Goal: Task Accomplishment & Management: Use online tool/utility

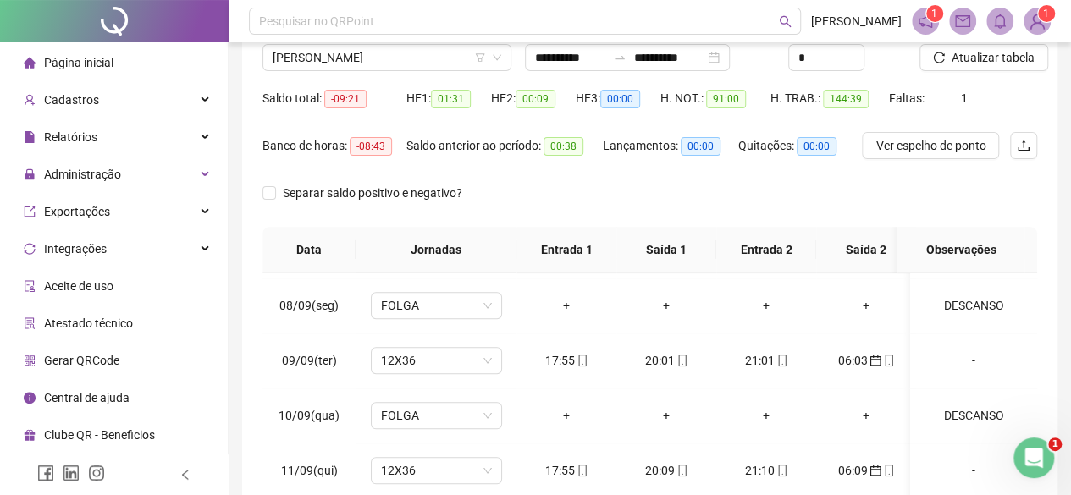
scroll to position [115, 0]
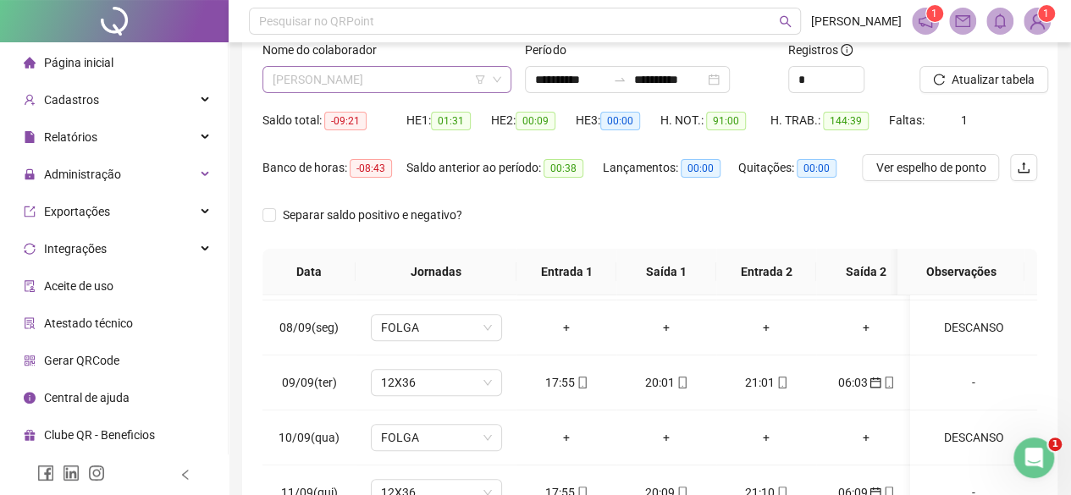
click at [332, 76] on span "[PERSON_NAME]" at bounding box center [387, 79] width 229 height 25
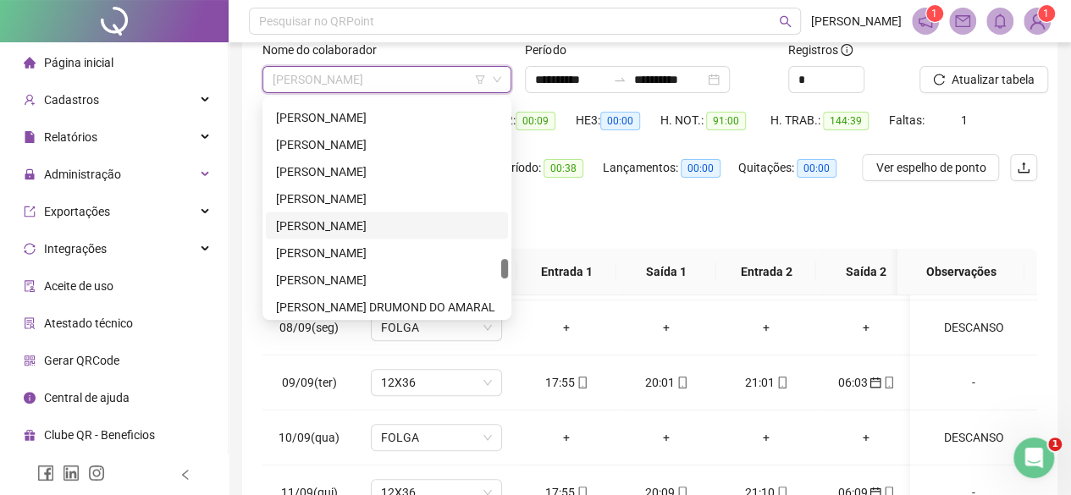
scroll to position [1365, 0]
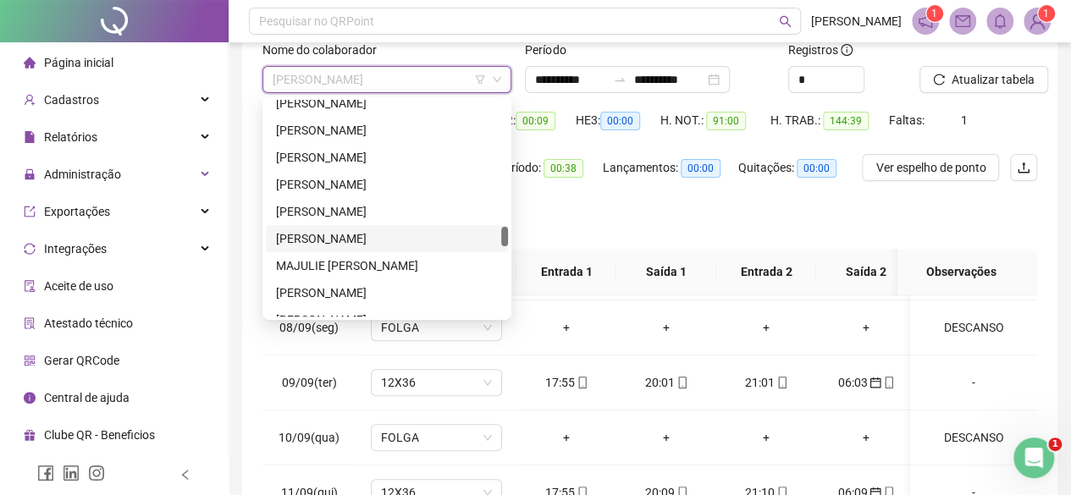
drag, startPoint x: 508, startPoint y: 240, endPoint x: 511, endPoint y: 79, distance: 160.9
click at [511, 79] on body "**********" at bounding box center [535, 132] width 1071 height 495
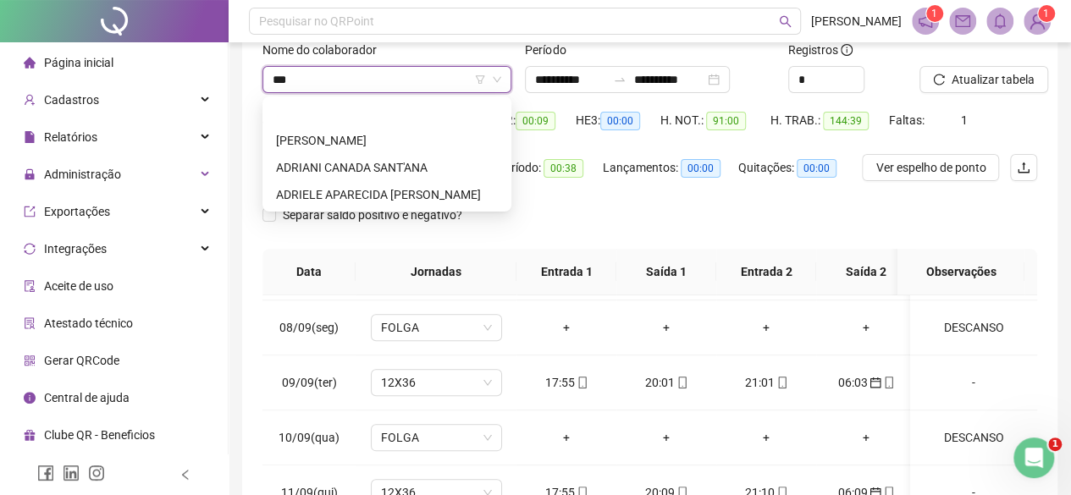
scroll to position [0, 0]
type input "****"
click at [412, 100] on div "ADRIANA MARINHO DE CARVALHO" at bounding box center [387, 113] width 242 height 27
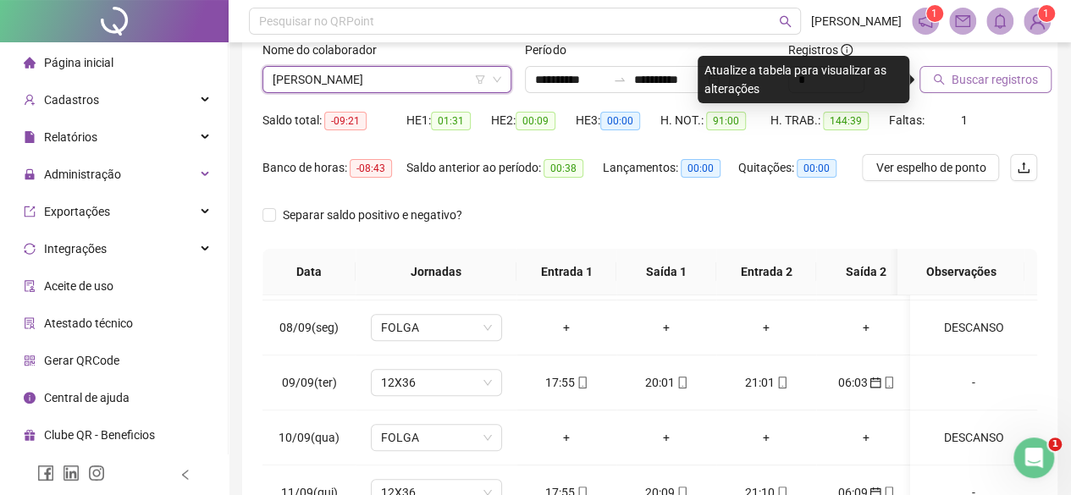
click at [1031, 72] on span "Buscar registros" at bounding box center [995, 79] width 86 height 19
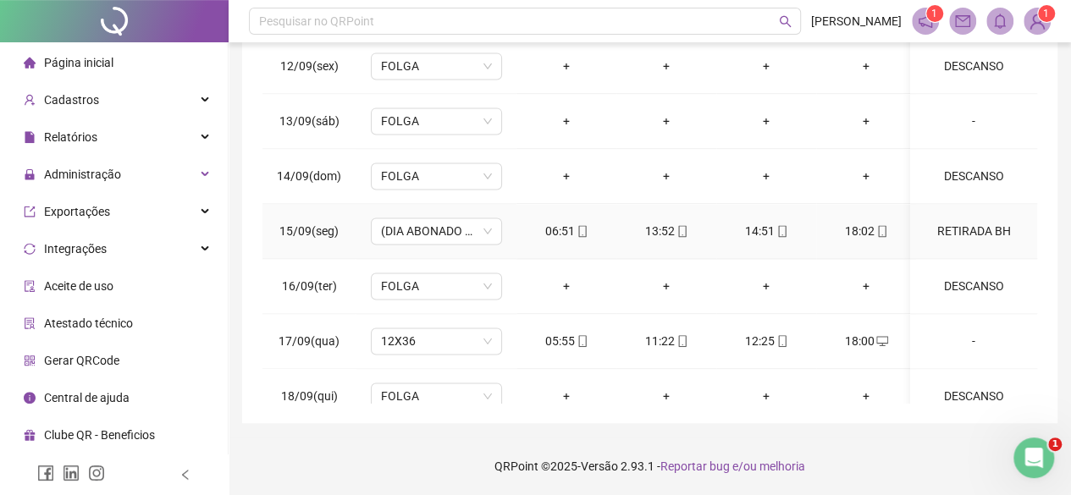
scroll to position [1294, 0]
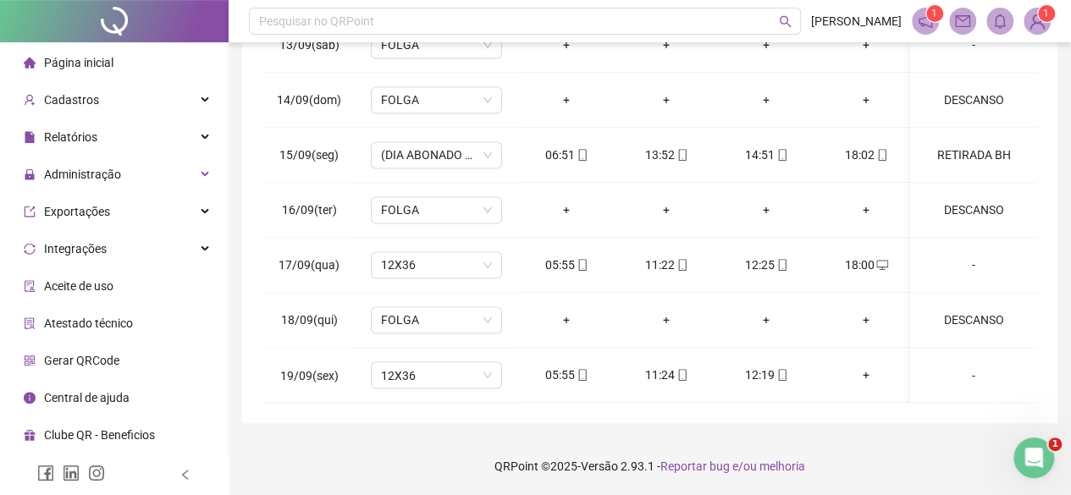
click at [75, 50] on div "Página inicial" at bounding box center [69, 63] width 90 height 34
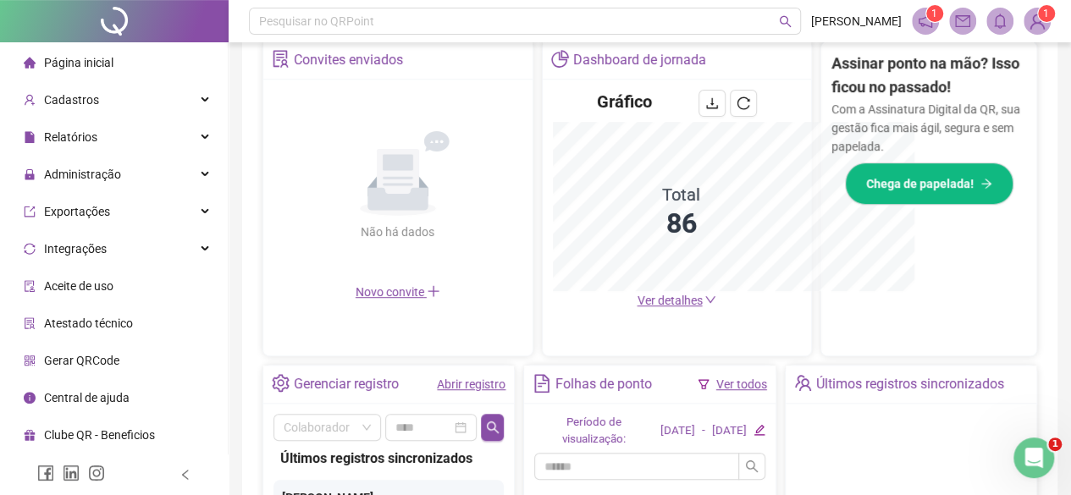
scroll to position [369, 0]
